Goal: Task Accomplishment & Management: Manage account settings

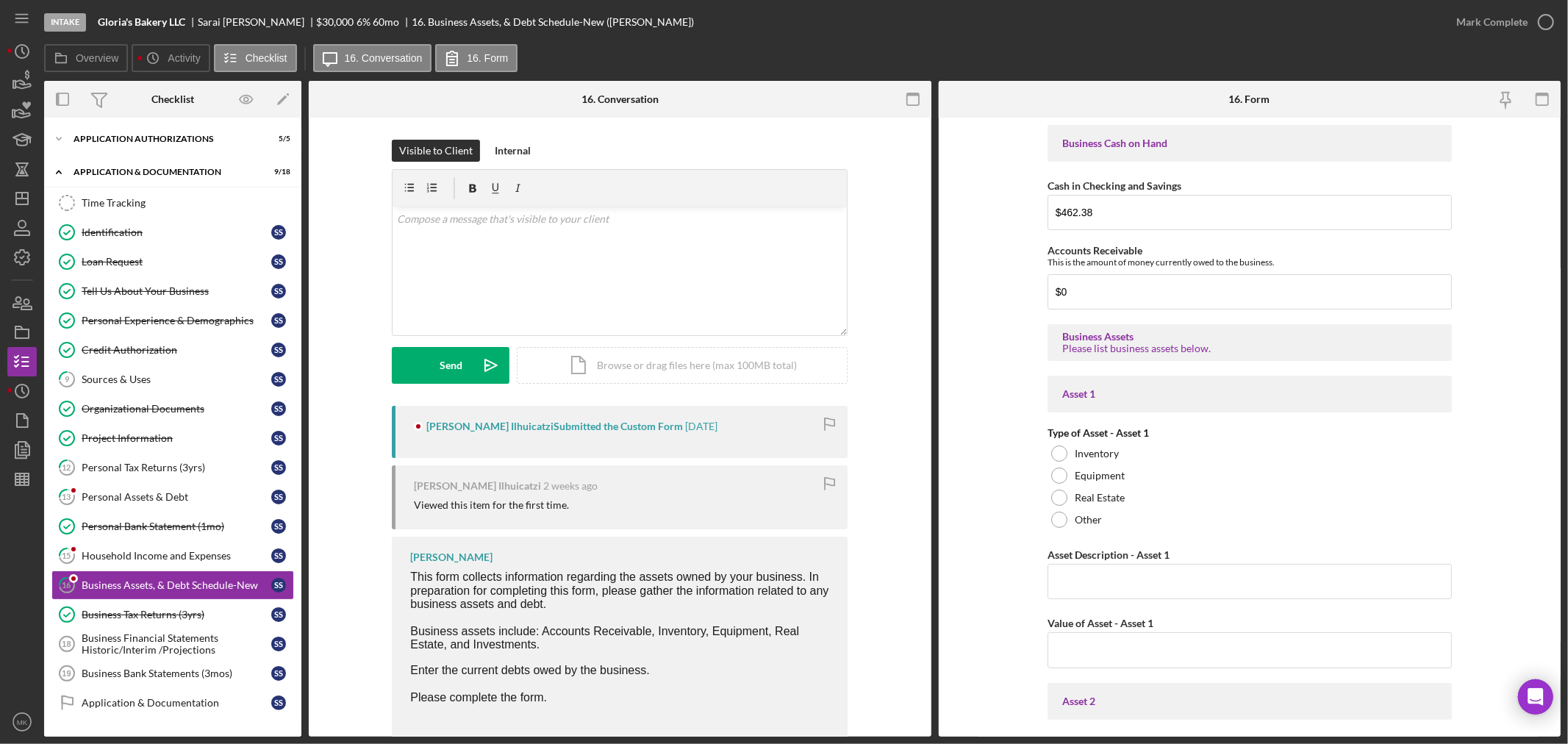
scroll to position [326, 0]
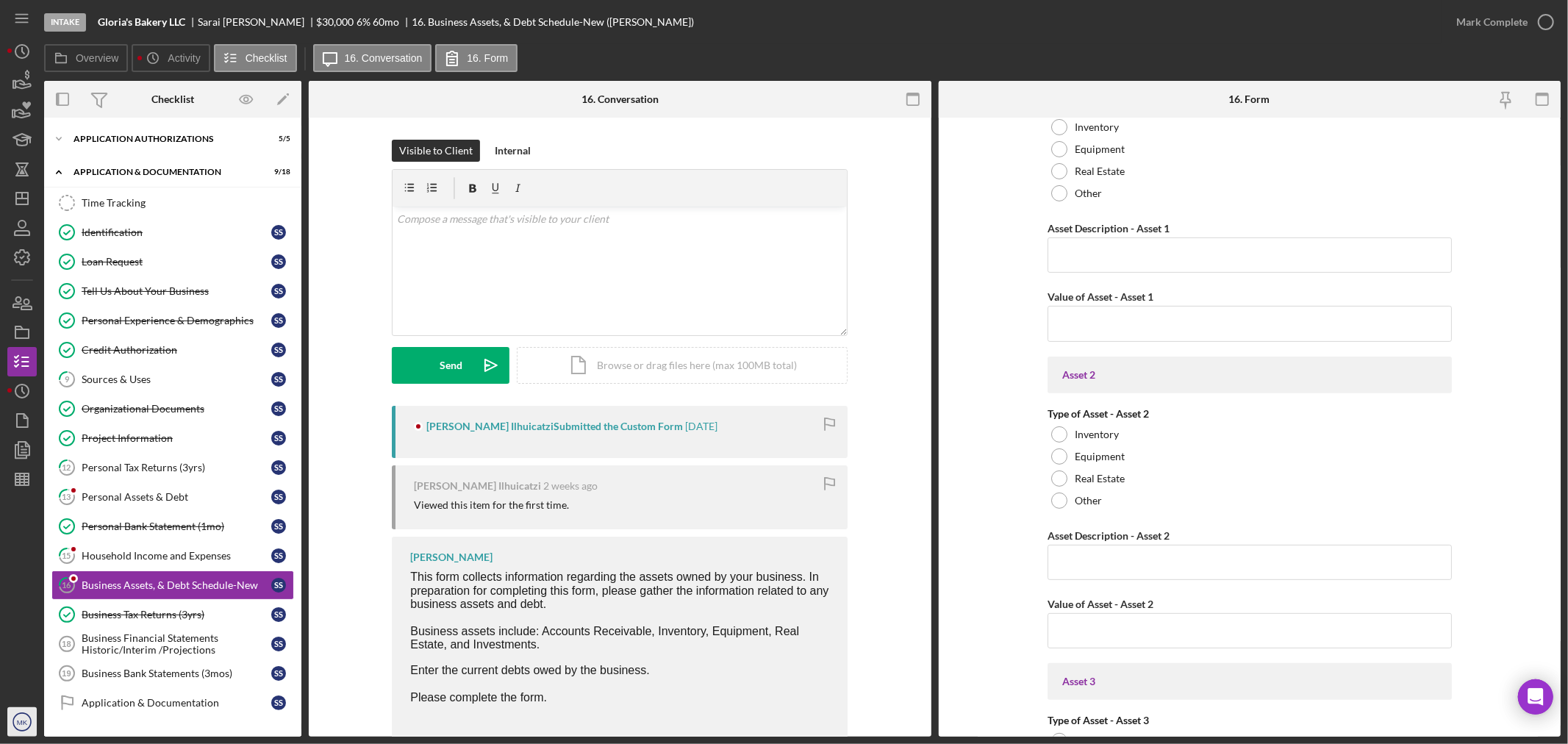
click at [24, 724] on text "MK" at bounding box center [22, 722] width 11 height 8
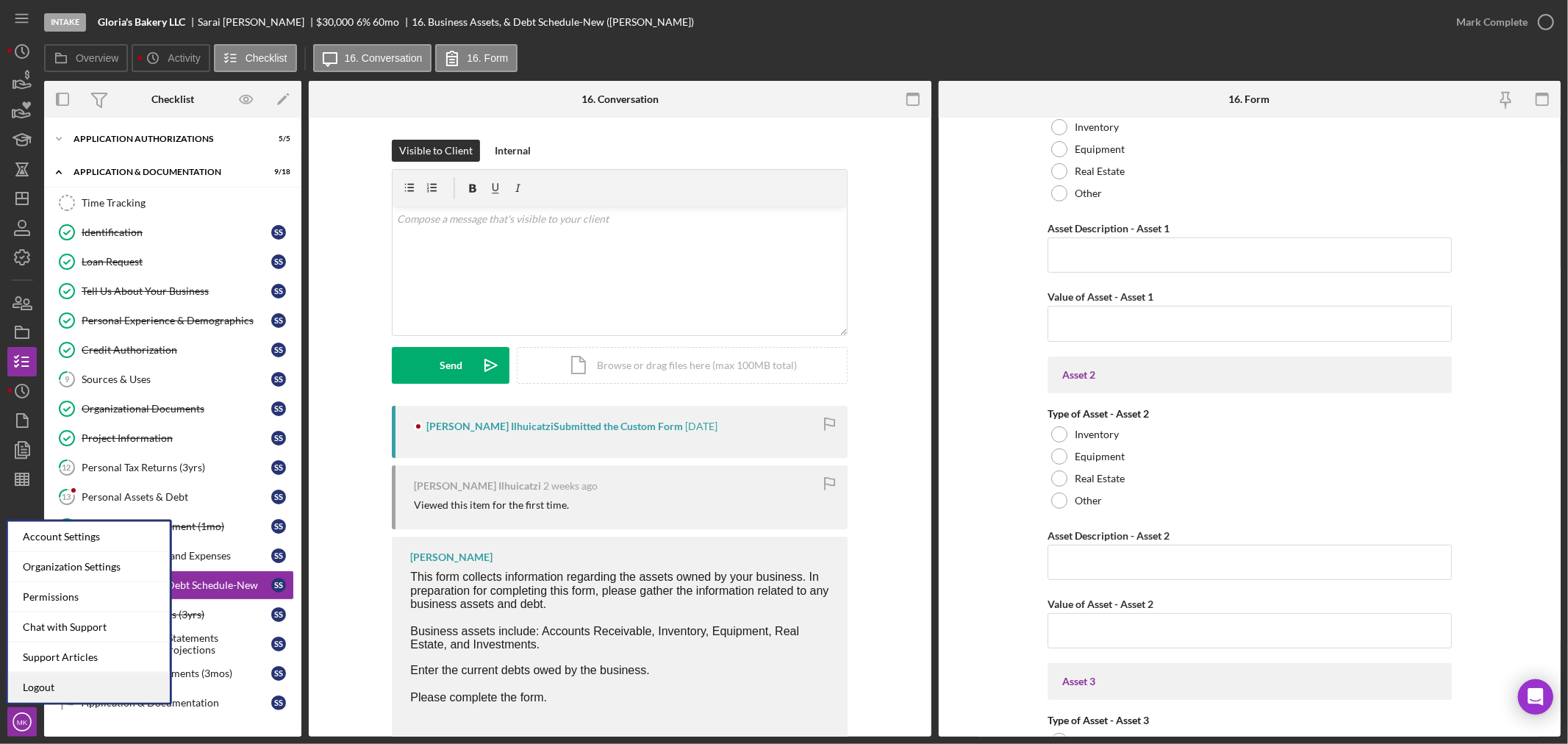
click at [84, 689] on link "Logout" at bounding box center [89, 688] width 162 height 30
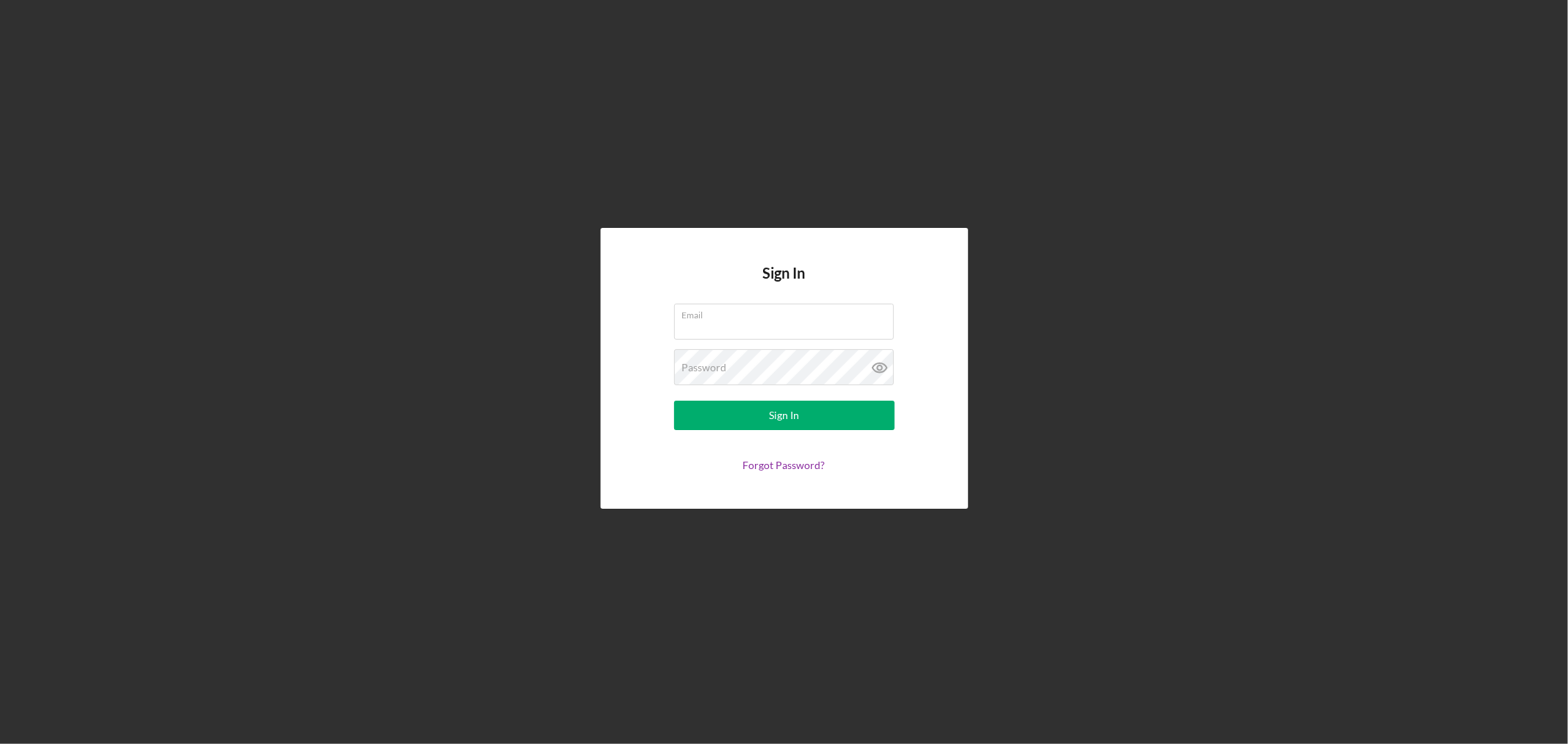
type input "[EMAIL_ADDRESS][DOMAIN_NAME]"
